Goal: Task Accomplishment & Management: Use online tool/utility

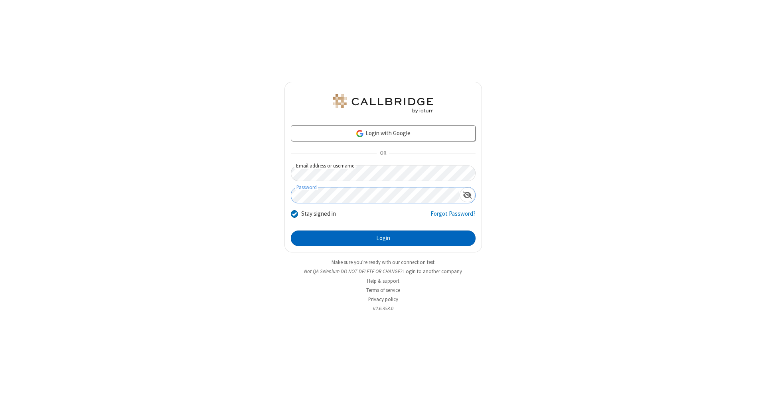
click at [383, 239] on button "Login" at bounding box center [383, 239] width 185 height 16
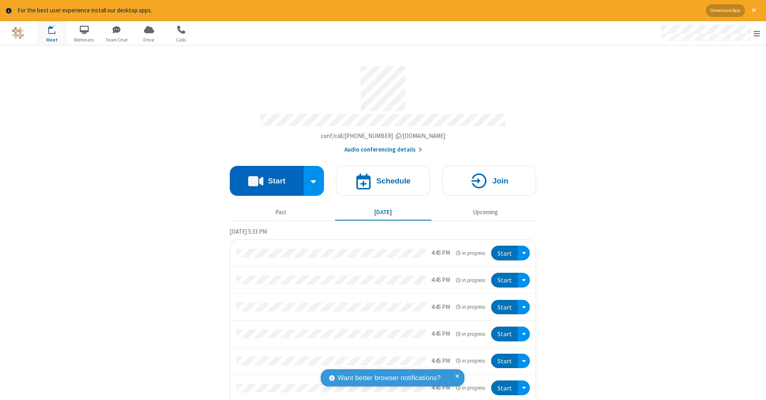
click at [263, 177] on button "Start" at bounding box center [267, 181] width 74 height 30
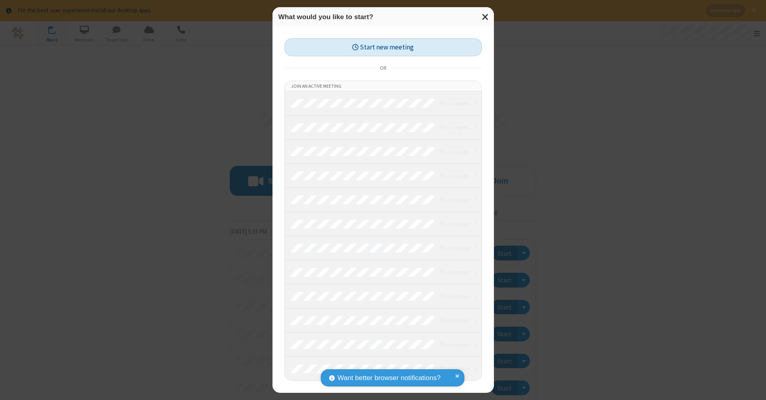
click at [383, 47] on button "Start new meeting" at bounding box center [382, 47] width 197 height 18
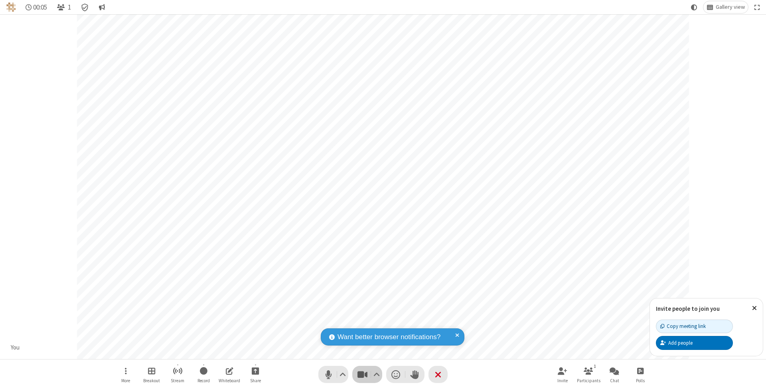
click at [362, 374] on span "Stop video (⌘+Shift+V)" at bounding box center [362, 375] width 12 height 12
click at [362, 374] on span "Start video (⌘+Shift+V)" at bounding box center [362, 375] width 12 height 12
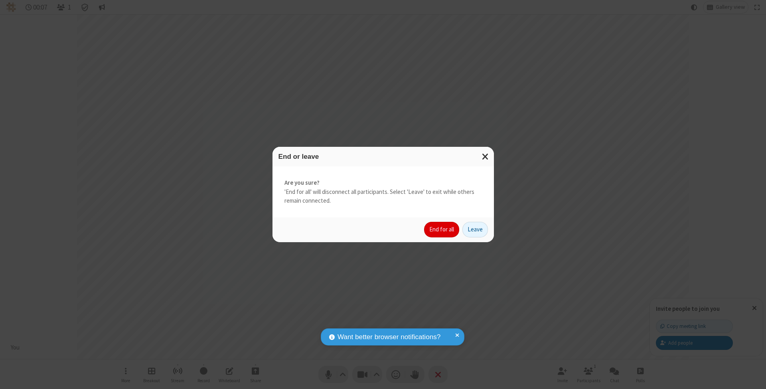
click at [442, 229] on button "End for all" at bounding box center [441, 230] width 35 height 16
